Goal: Task Accomplishment & Management: Complete application form

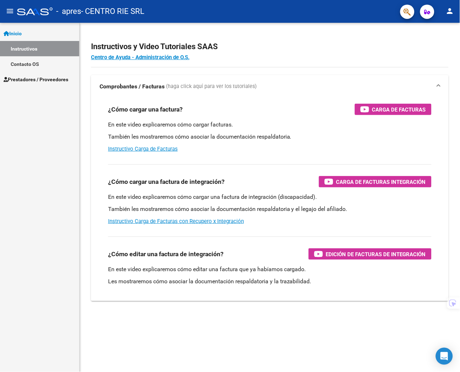
click at [43, 78] on span "Prestadores / Proveedores" at bounding box center [36, 79] width 65 height 8
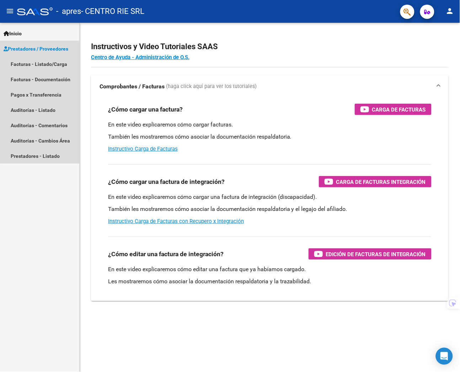
click at [53, 54] on link "Prestadores / Proveedores" at bounding box center [39, 48] width 79 height 15
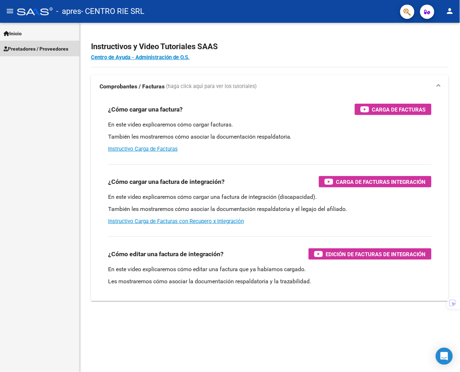
click at [53, 54] on link "Prestadores / Proveedores" at bounding box center [39, 48] width 79 height 15
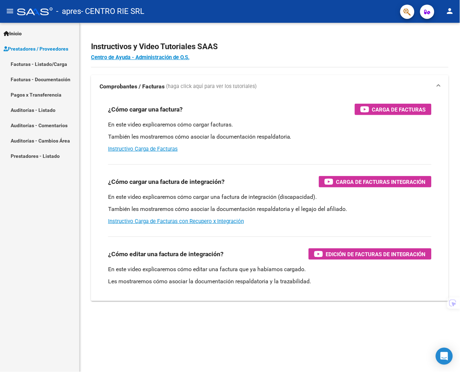
click at [44, 65] on link "Facturas - Listado/Carga" at bounding box center [39, 63] width 79 height 15
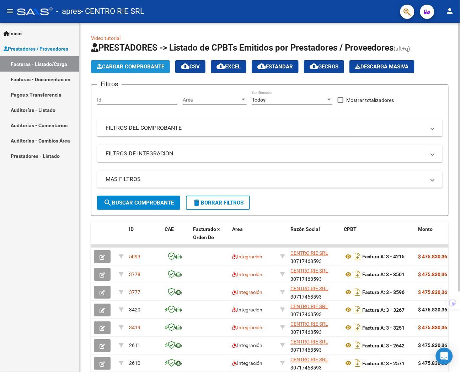
click at [119, 68] on span "Cargar Comprobante" at bounding box center [131, 66] width 68 height 6
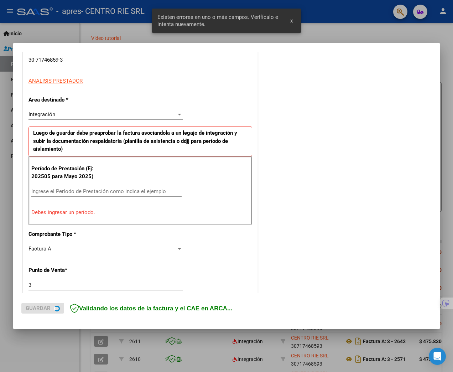
scroll to position [122, 0]
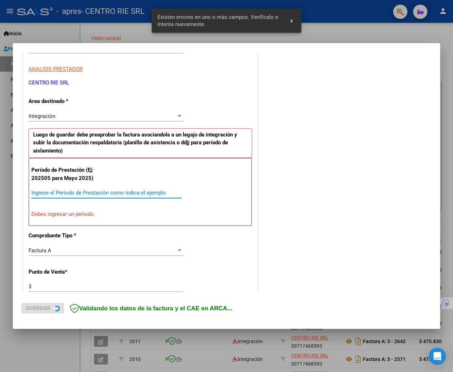
click at [74, 193] on input "Ingrese el Período de Prestación como indica el ejemplo" at bounding box center [106, 192] width 150 height 6
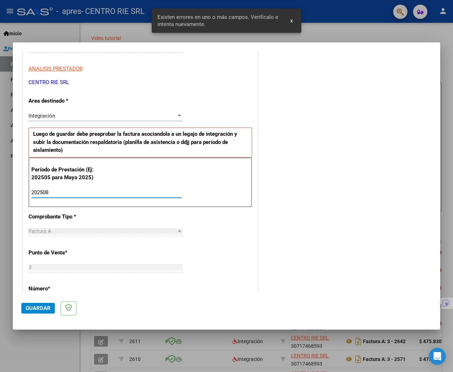
type input "202508"
click at [133, 115] on div "Integración" at bounding box center [102, 115] width 148 height 6
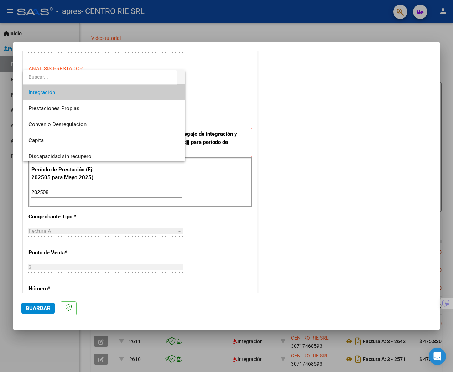
scroll to position [53, 0]
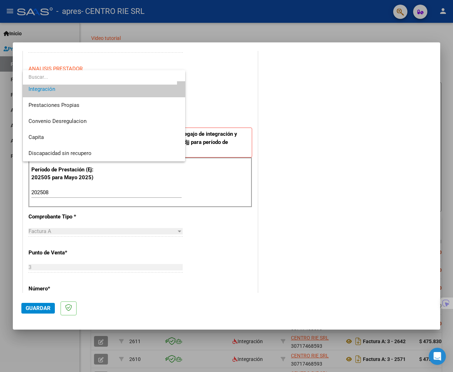
click at [212, 111] on div at bounding box center [226, 186] width 453 height 372
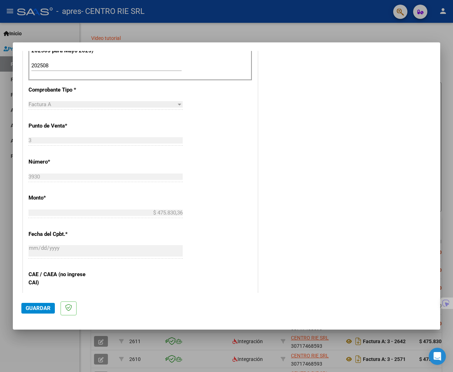
scroll to position [282, 0]
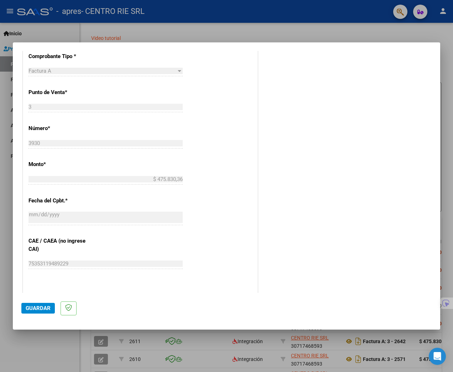
click at [36, 313] on button "Guardar" at bounding box center [37, 307] width 33 height 11
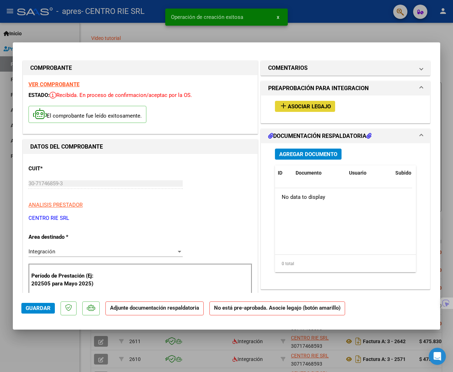
click at [281, 106] on mat-icon "add" at bounding box center [283, 105] width 9 height 9
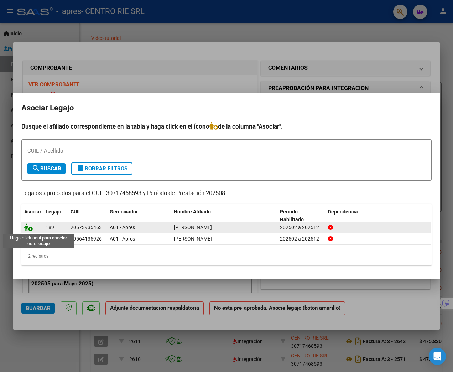
click at [28, 227] on icon at bounding box center [28, 227] width 9 height 8
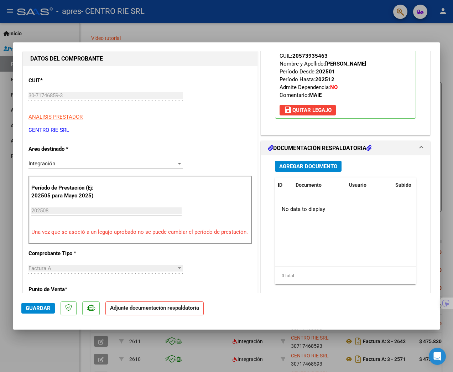
scroll to position [107, 0]
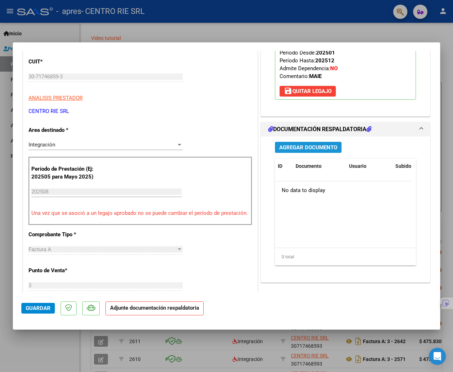
click at [311, 150] on span "Agregar Documento" at bounding box center [308, 147] width 58 height 6
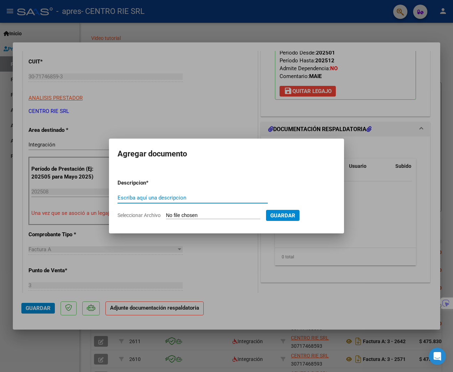
click at [188, 199] on input "Escriba aquí una descripcion" at bounding box center [192, 197] width 150 height 6
type input "Planilla de Asistencia"
click at [206, 209] on form "Descripcion * Planilla de Asistencia Escriba aquí una descripcion Seleccionar A…" at bounding box center [226, 198] width 218 height 51
click at [208, 216] on input "Seleccionar Archivo" at bounding box center [213, 215] width 94 height 7
type input "C:\fakepath\[PERSON_NAME].pdf"
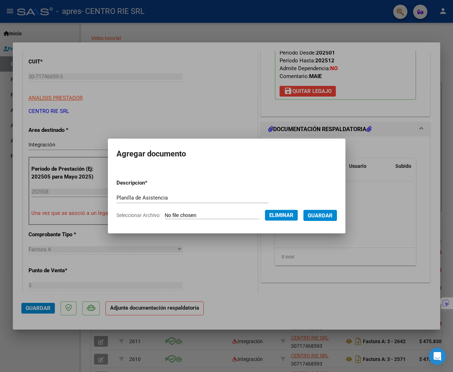
click at [326, 215] on span "Guardar" at bounding box center [319, 215] width 25 height 6
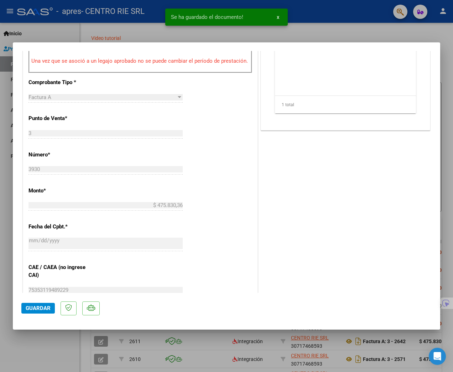
scroll to position [267, 0]
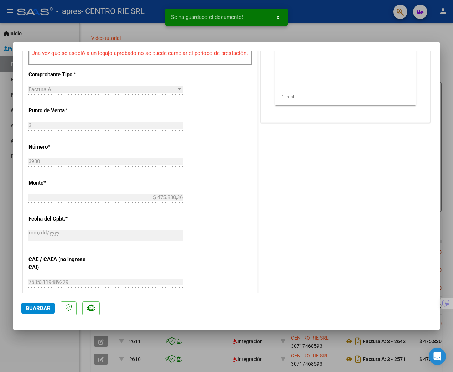
click at [44, 309] on span "Guardar" at bounding box center [38, 308] width 25 height 6
